Goal: Task Accomplishment & Management: Manage account settings

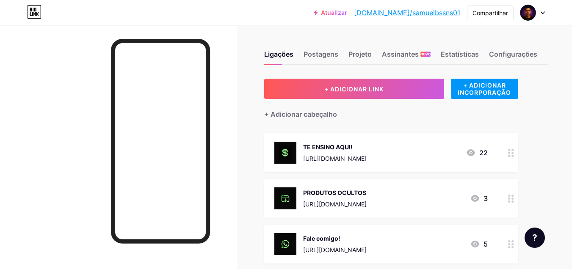
scroll to position [42, 0]
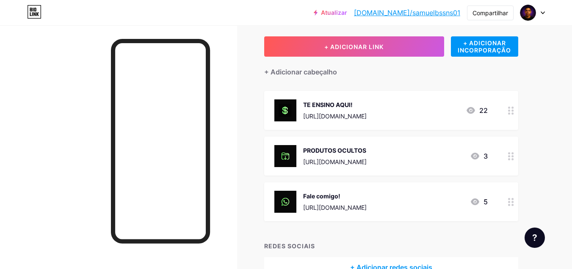
click at [507, 110] on div at bounding box center [511, 110] width 14 height 39
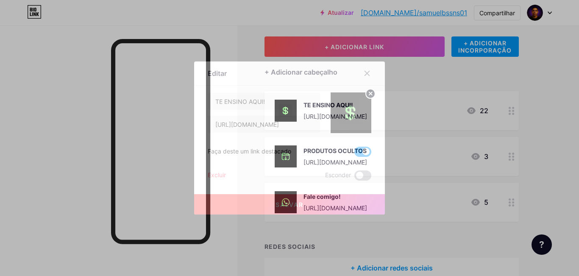
click at [360, 172] on span at bounding box center [362, 175] width 17 height 10
click at [354, 177] on input "checkbox" at bounding box center [354, 177] width 0 height 0
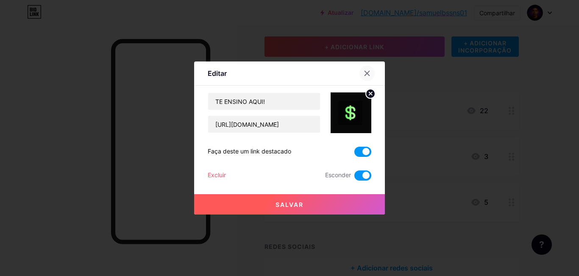
click at [366, 68] on div at bounding box center [366, 73] width 15 height 15
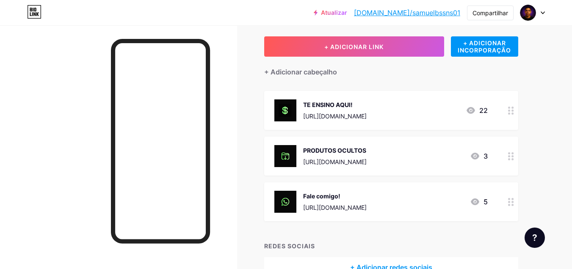
click at [508, 155] on div at bounding box center [511, 156] width 14 height 39
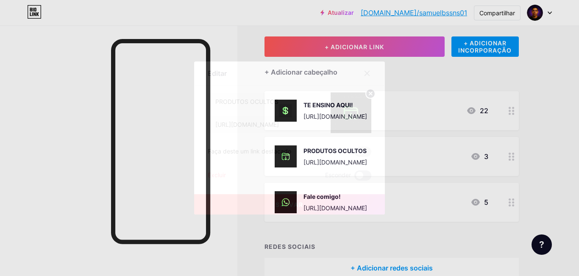
click at [359, 173] on span at bounding box center [362, 175] width 17 height 10
click at [354, 177] on input "checkbox" at bounding box center [354, 177] width 0 height 0
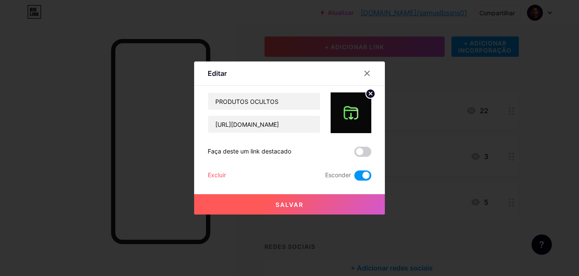
click at [330, 197] on button "Salvar" at bounding box center [289, 204] width 191 height 20
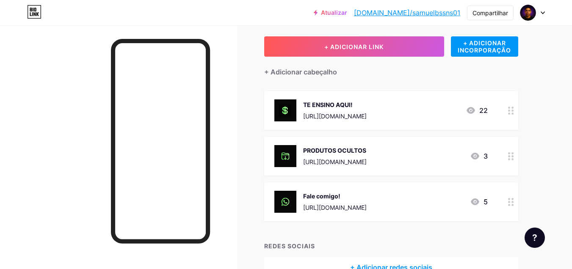
click at [511, 111] on icon at bounding box center [511, 111] width 6 height 8
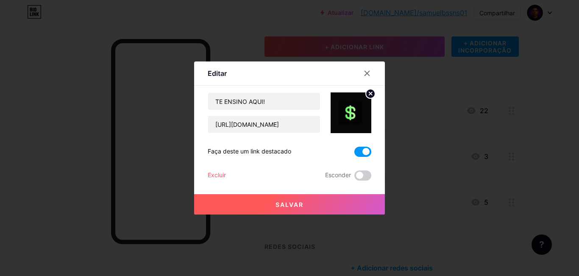
click at [311, 207] on button "Salvar" at bounding box center [289, 204] width 191 height 20
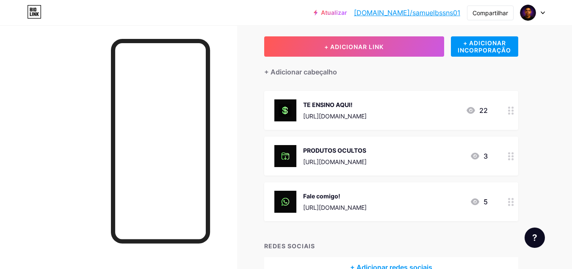
scroll to position [0, 0]
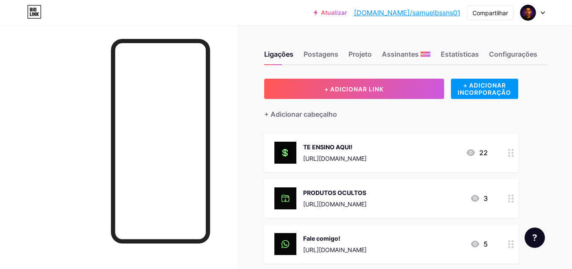
click at [507, 155] on div at bounding box center [511, 152] width 14 height 39
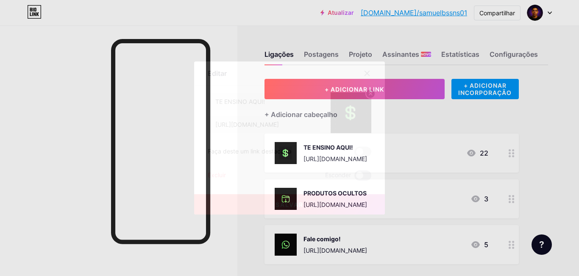
click at [362, 172] on span at bounding box center [362, 175] width 17 height 10
click at [354, 177] on input "checkbox" at bounding box center [354, 177] width 0 height 0
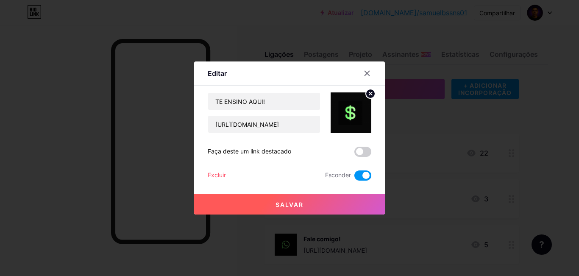
click at [353, 197] on button "Salvar" at bounding box center [289, 204] width 191 height 20
